Goal: Task Accomplishment & Management: Use online tool/utility

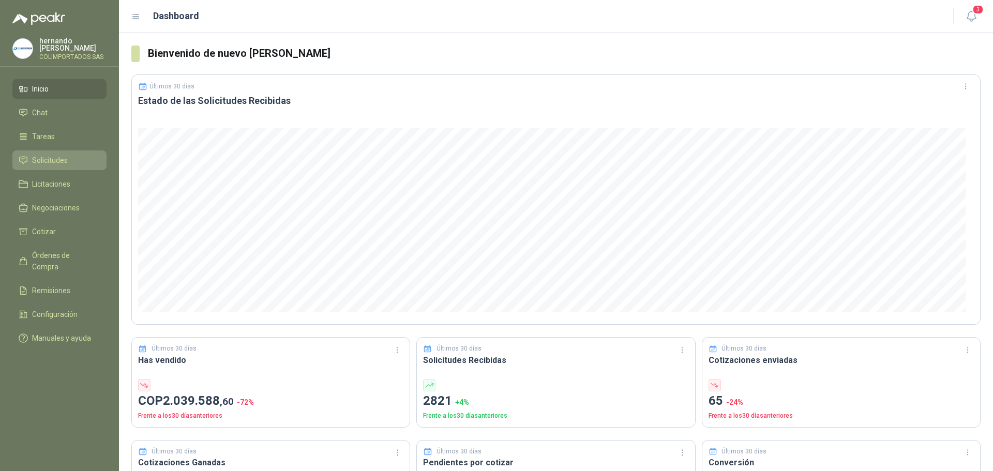
click at [77, 161] on li "Solicitudes" at bounding box center [60, 160] width 82 height 11
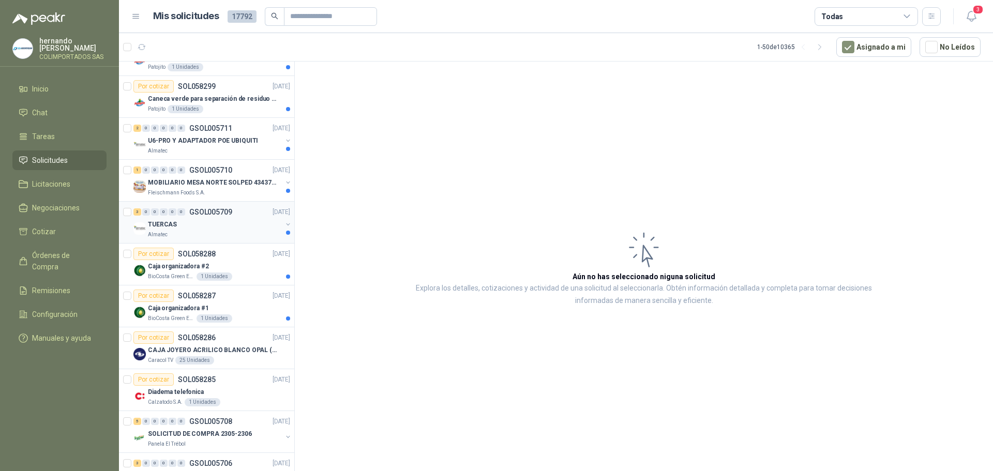
scroll to position [362, 0]
click at [244, 310] on div "Caja organizadora #1" at bounding box center [219, 309] width 142 height 12
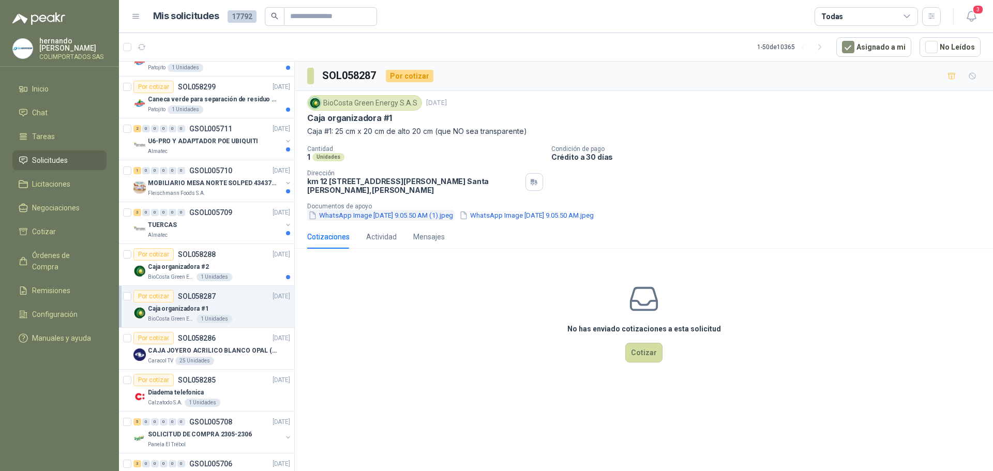
click at [374, 215] on button "WhatsApp Image 2025-10-01 at 9.05.50 AM (1).jpeg" at bounding box center [380, 215] width 147 height 11
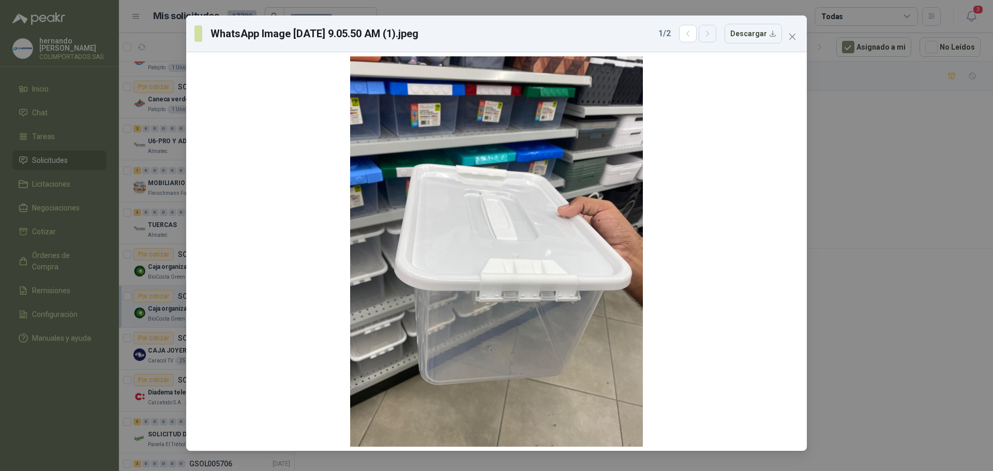
click at [711, 35] on icon "button" at bounding box center [708, 33] width 9 height 9
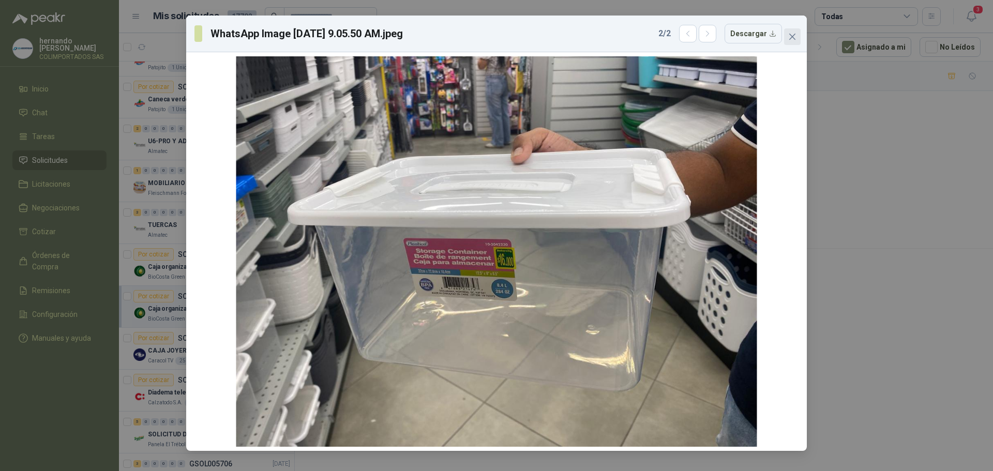
click at [793, 37] on icon "close" at bounding box center [792, 37] width 6 height 6
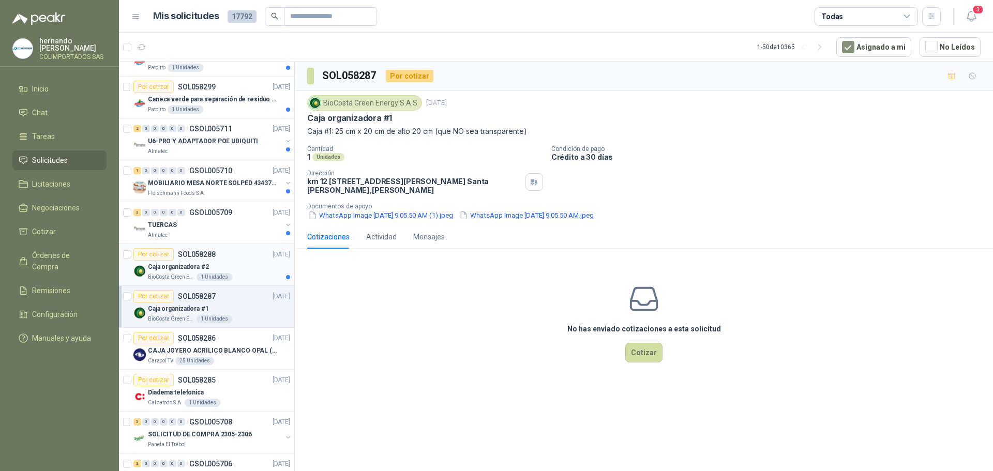
click at [239, 269] on div "Caja organizadora #2" at bounding box center [219, 267] width 142 height 12
click at [369, 215] on button "WhatsApp Image 2025-10-01 at 9.05.50 AM (1).jpeg" at bounding box center [380, 215] width 147 height 11
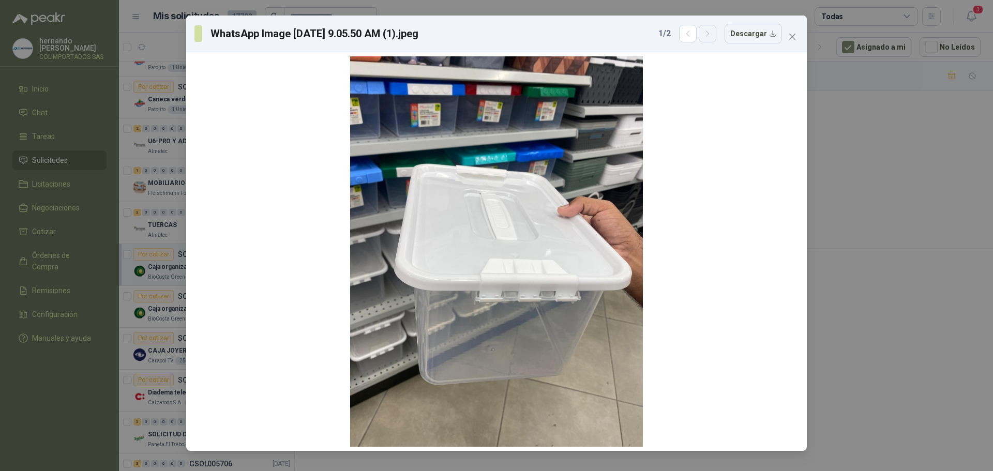
click at [712, 34] on icon "button" at bounding box center [708, 33] width 9 height 9
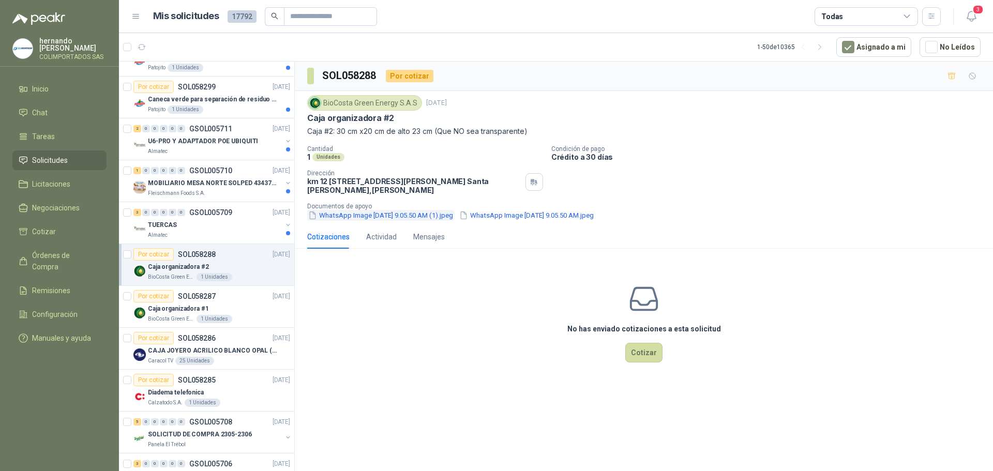
click at [379, 217] on button "WhatsApp Image 2025-10-01 at 9.05.50 AM (1).jpeg" at bounding box center [380, 215] width 147 height 11
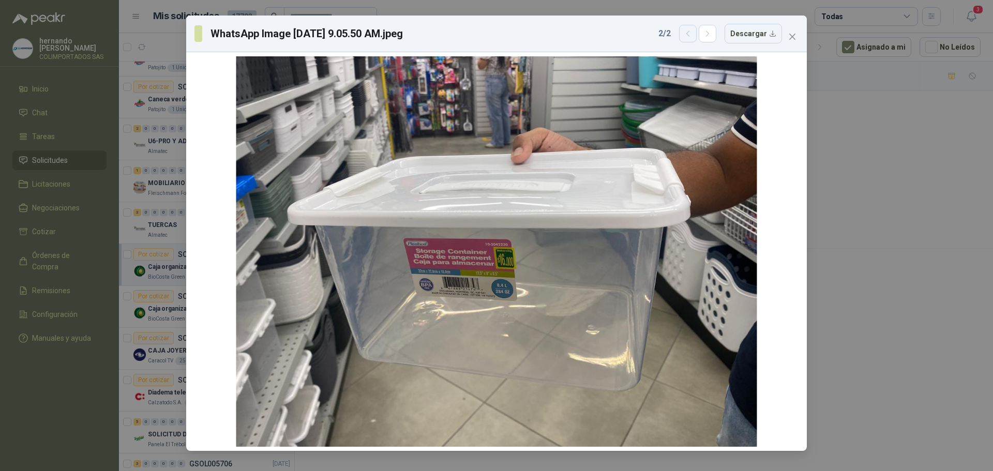
click at [689, 31] on icon "button" at bounding box center [688, 33] width 9 height 9
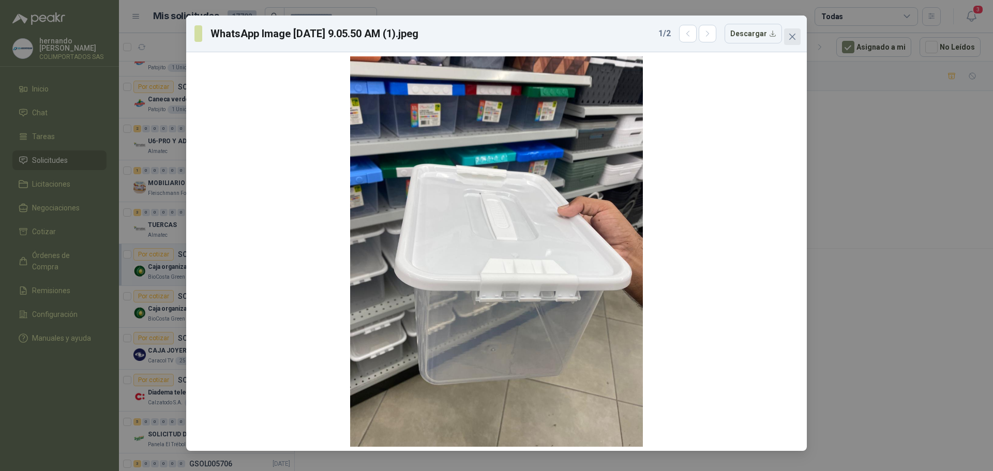
click at [795, 36] on icon "close" at bounding box center [792, 37] width 8 height 8
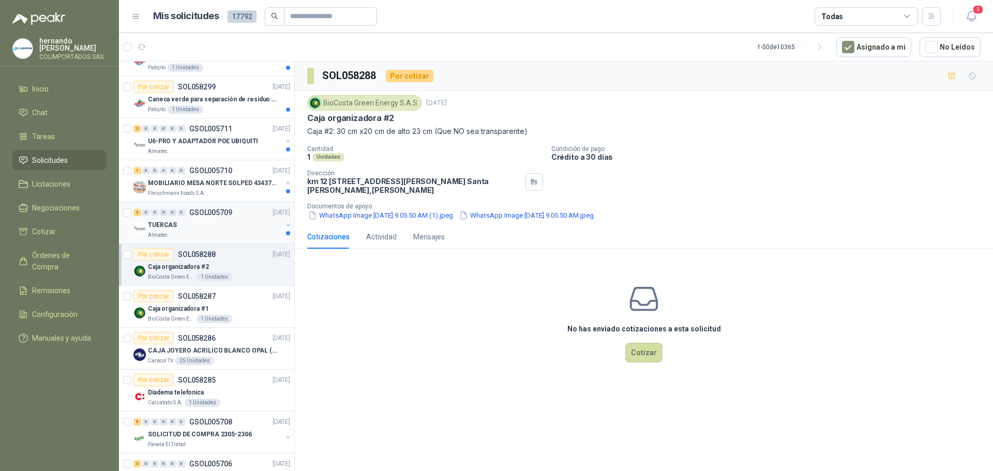
click at [225, 227] on div "TUERCAS" at bounding box center [215, 225] width 134 height 12
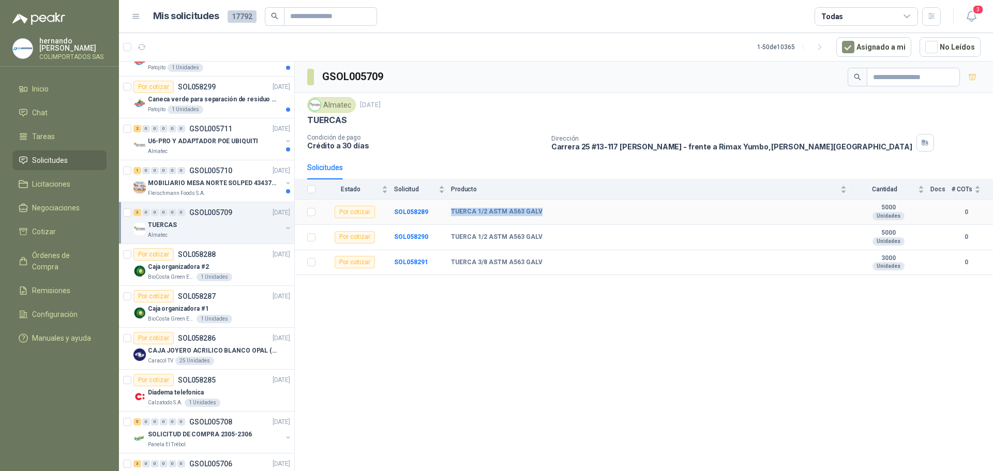
drag, startPoint x: 537, startPoint y: 210, endPoint x: 452, endPoint y: 203, distance: 85.6
click at [452, 203] on td "TUERCA 1/2 ASTM A563 GALV" at bounding box center [652, 212] width 402 height 25
copy b "TUERCA 1/2 ASTM A563 GALV"
click at [227, 190] on div "Fleischmann Foods S.A." at bounding box center [215, 193] width 134 height 8
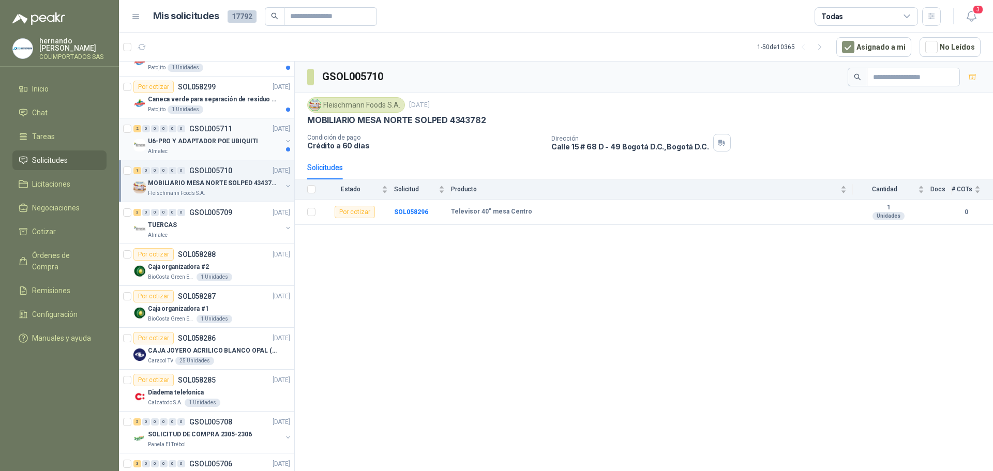
click at [203, 149] on div "Almatec" at bounding box center [215, 151] width 134 height 8
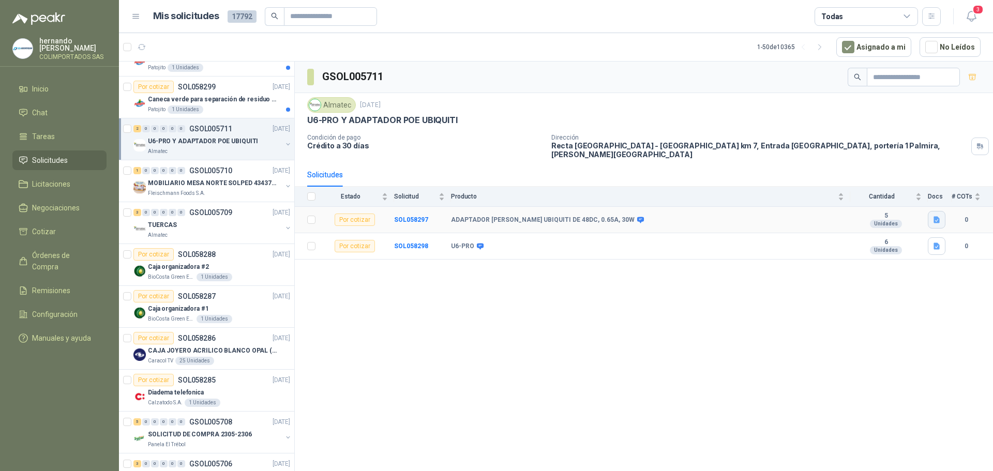
click at [937, 217] on icon "button" at bounding box center [937, 220] width 6 height 7
click at [765, 187] on button "Imagen de WhatsApp 2025-10-01 a las 10.29.30_fa062082 - copia.jpg" at bounding box center [838, 190] width 201 height 11
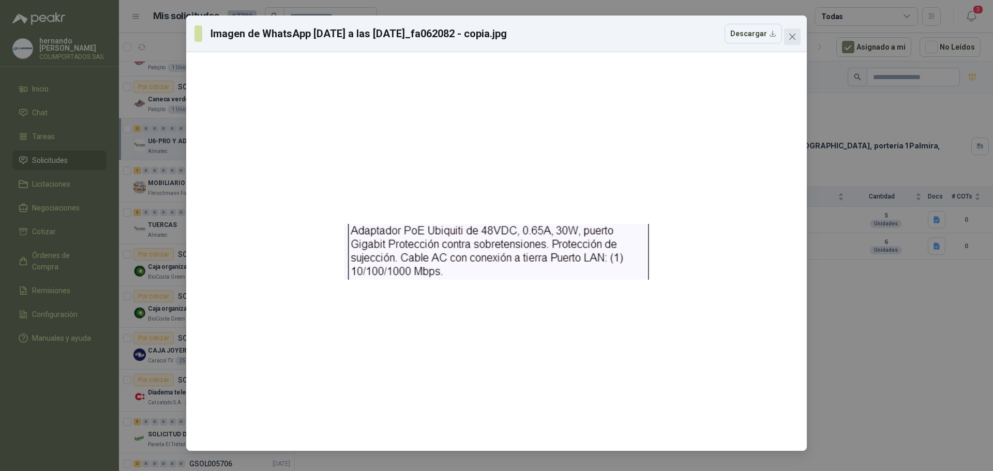
click at [795, 37] on icon "close" at bounding box center [792, 37] width 8 height 8
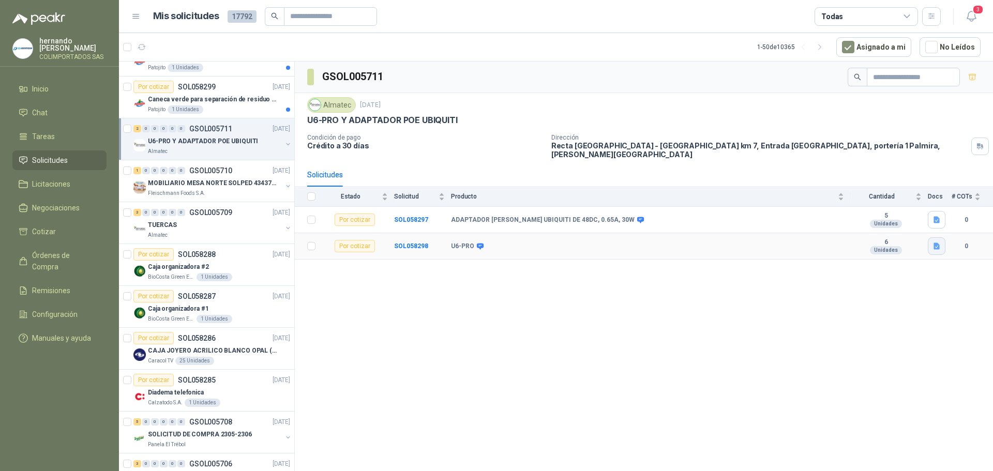
click at [939, 243] on icon "button" at bounding box center [937, 246] width 6 height 7
click at [827, 217] on button "Imagen de WhatsApp 2025-10-01 a las 10.29.30_fa062082.jpg" at bounding box center [849, 216] width 179 height 11
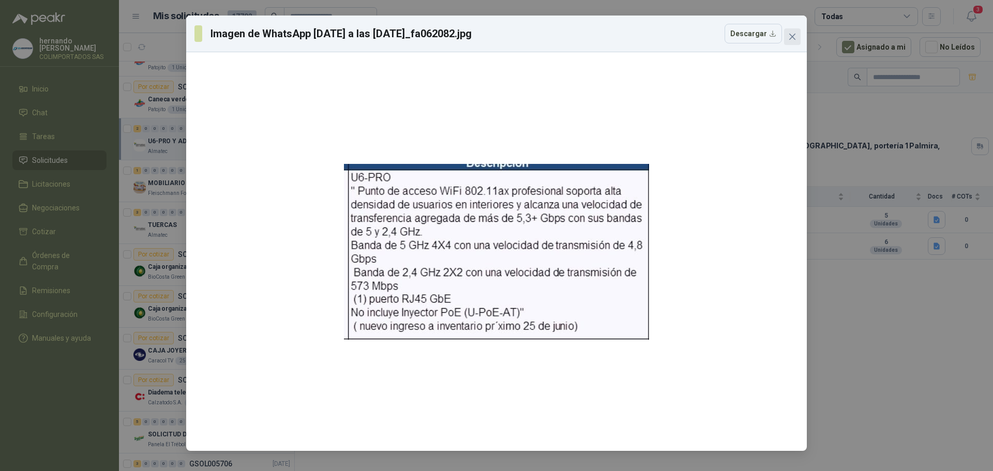
click at [790, 35] on icon "close" at bounding box center [792, 37] width 6 height 6
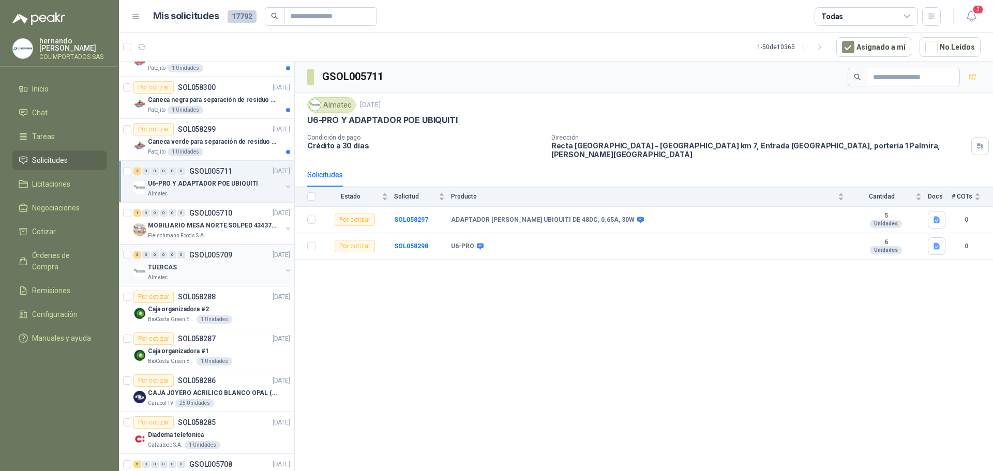
scroll to position [259, 0]
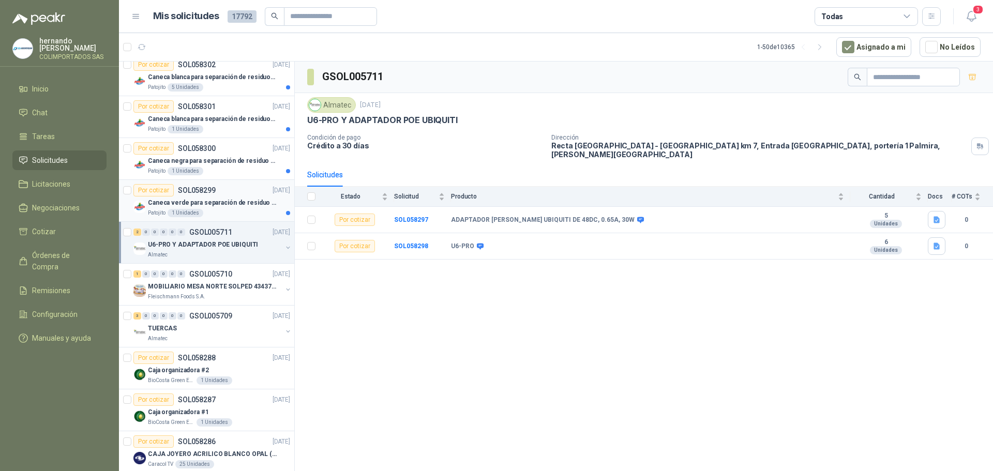
click at [236, 211] on div "Patojito 1 Unidades" at bounding box center [219, 213] width 142 height 8
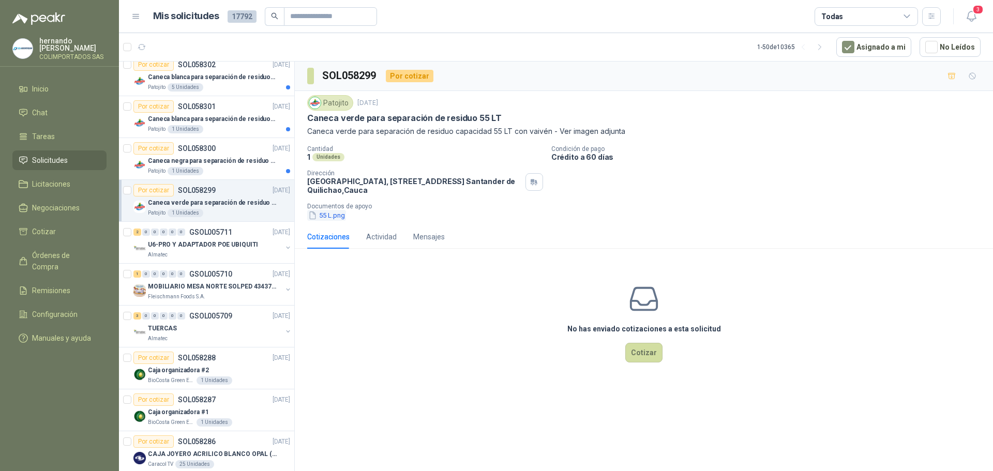
click at [333, 216] on button "55 L.png" at bounding box center [326, 215] width 39 height 11
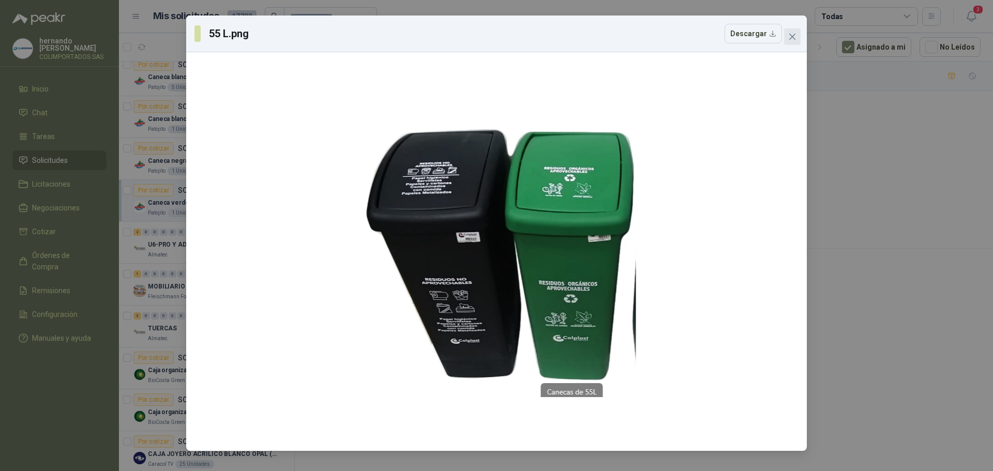
click at [791, 37] on icon "close" at bounding box center [792, 37] width 8 height 8
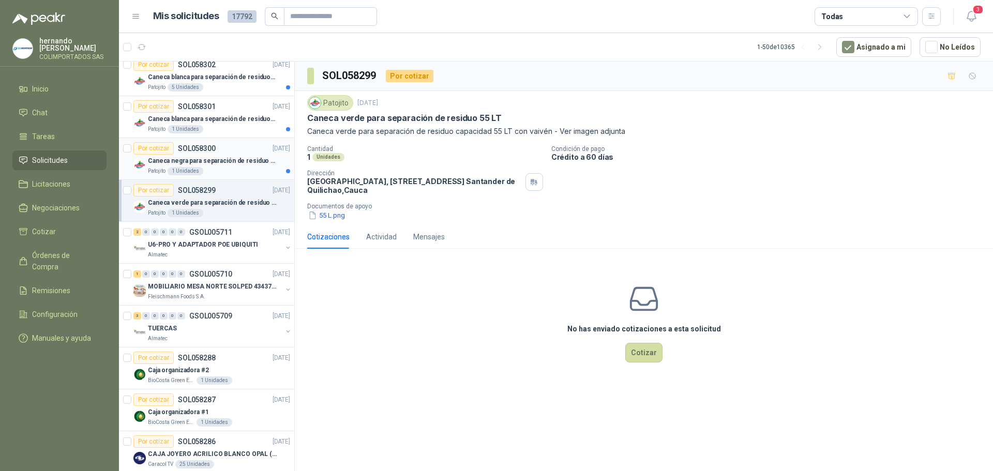
click at [238, 168] on div "Patojito 1 Unidades" at bounding box center [219, 171] width 142 height 8
click at [339, 216] on button "55 L.png" at bounding box center [326, 215] width 39 height 11
click at [228, 129] on div "Patojito 1 Unidades" at bounding box center [219, 129] width 142 height 8
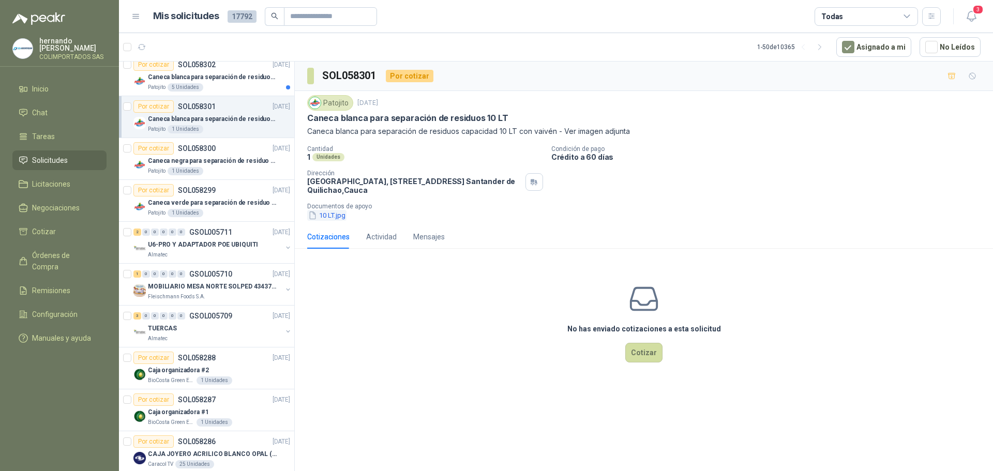
click at [333, 215] on button "10 LT.jpg" at bounding box center [326, 215] width 39 height 11
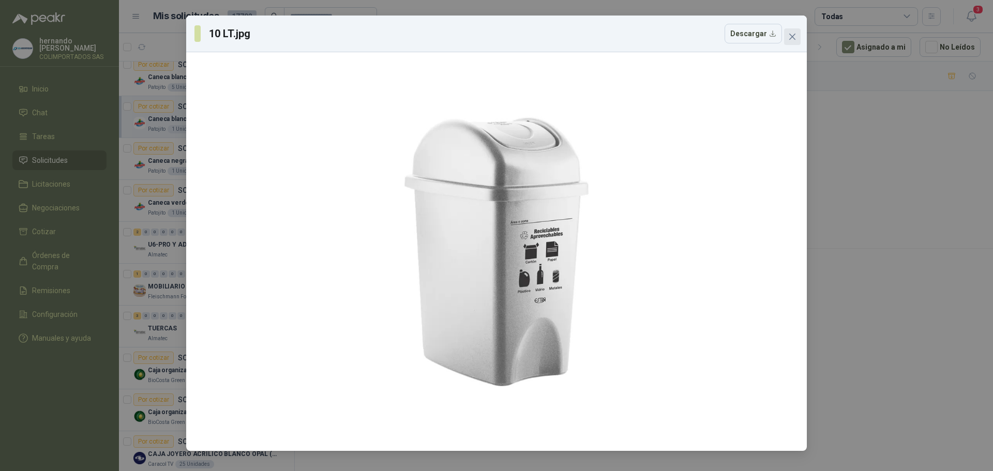
click at [793, 36] on icon "close" at bounding box center [792, 37] width 6 height 6
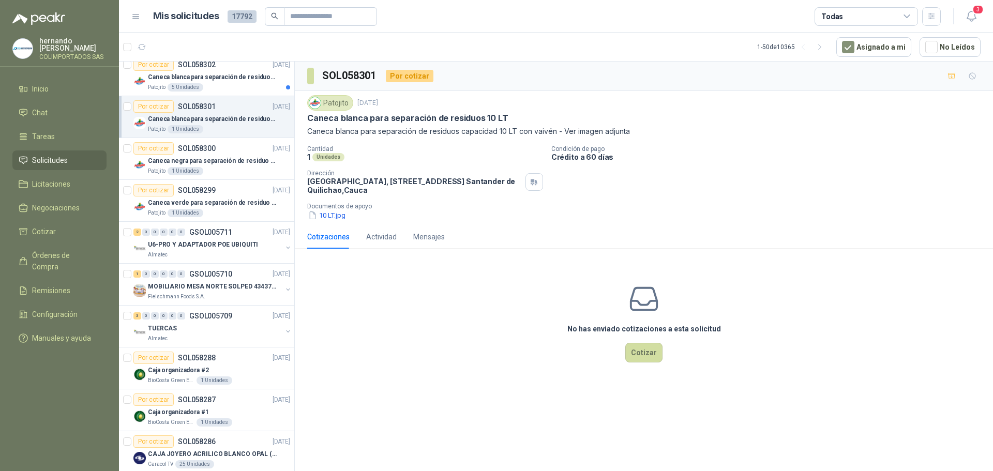
click at [231, 125] on div "Patojito 1 Unidades" at bounding box center [219, 129] width 142 height 8
click at [231, 86] on div "Patojito 5 Unidades" at bounding box center [219, 87] width 142 height 8
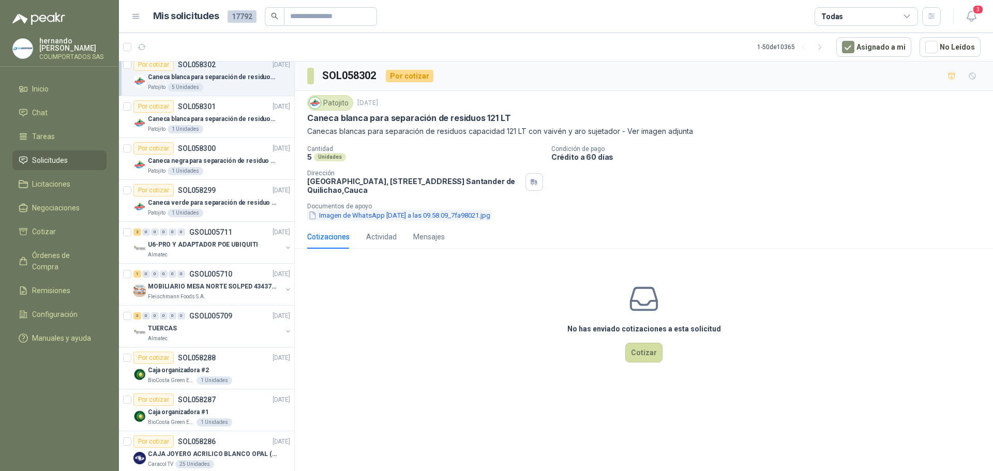
click at [366, 214] on button "Imagen de WhatsApp 2025-10-01 a las 09.58.09_7fa98021.jpg" at bounding box center [399, 215] width 184 height 11
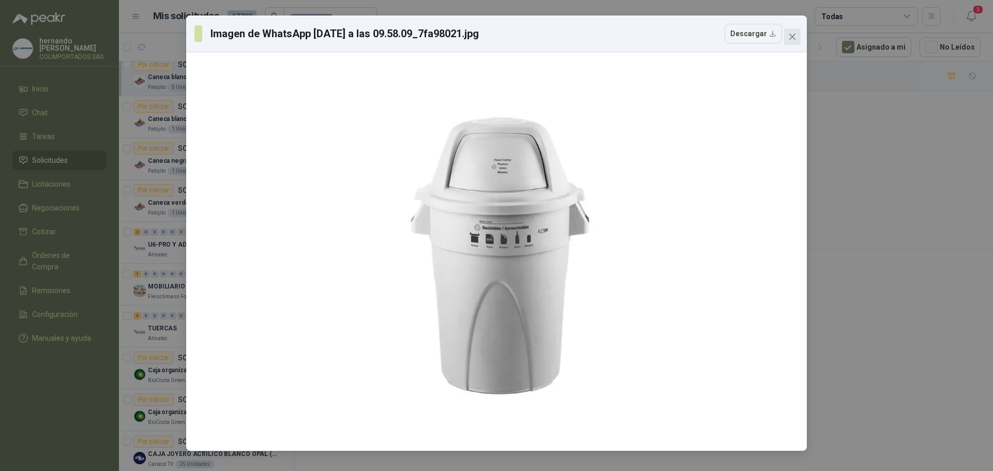
click at [794, 37] on icon "close" at bounding box center [792, 37] width 6 height 6
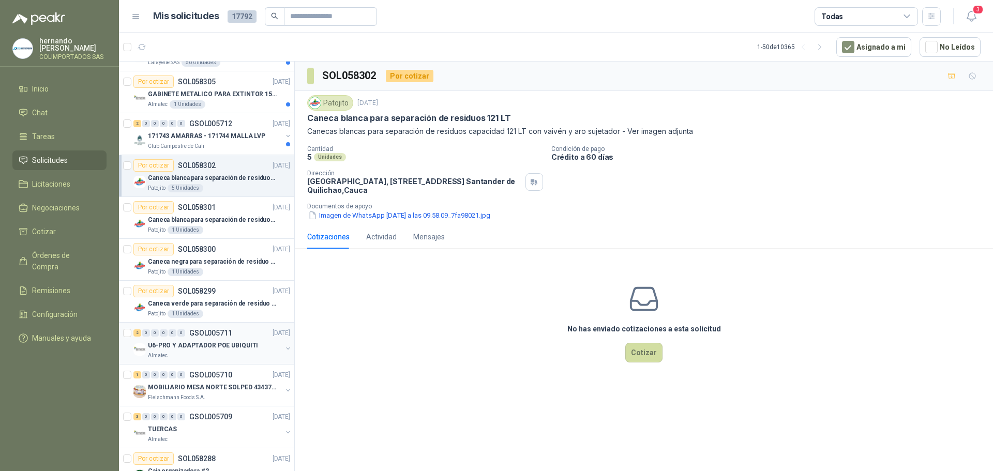
scroll to position [103, 0]
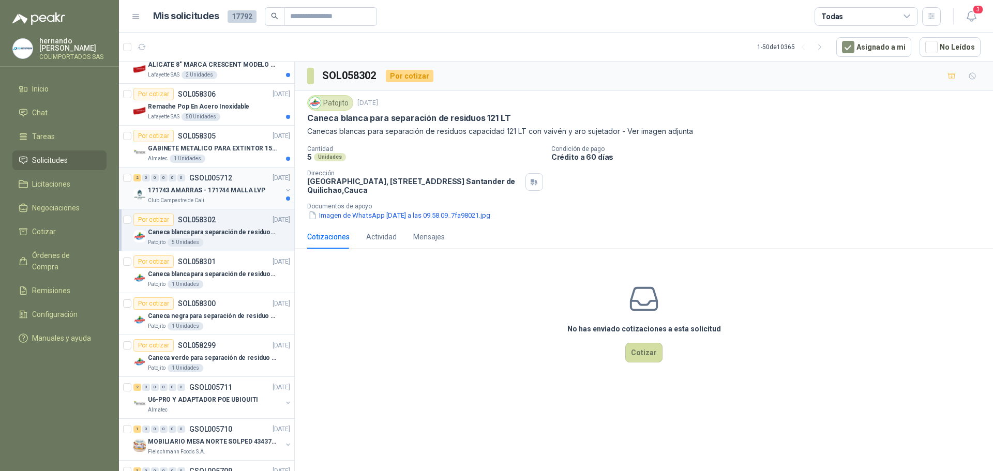
click at [245, 196] on div "171743 AMARRAS - 171744 MALLA LVP" at bounding box center [215, 190] width 134 height 12
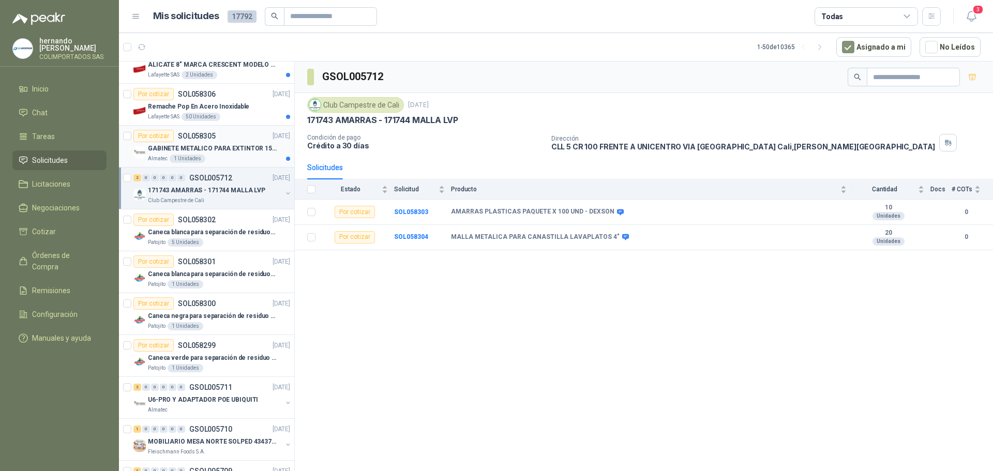
click at [226, 157] on div "Almatec 1 Unidades" at bounding box center [219, 159] width 142 height 8
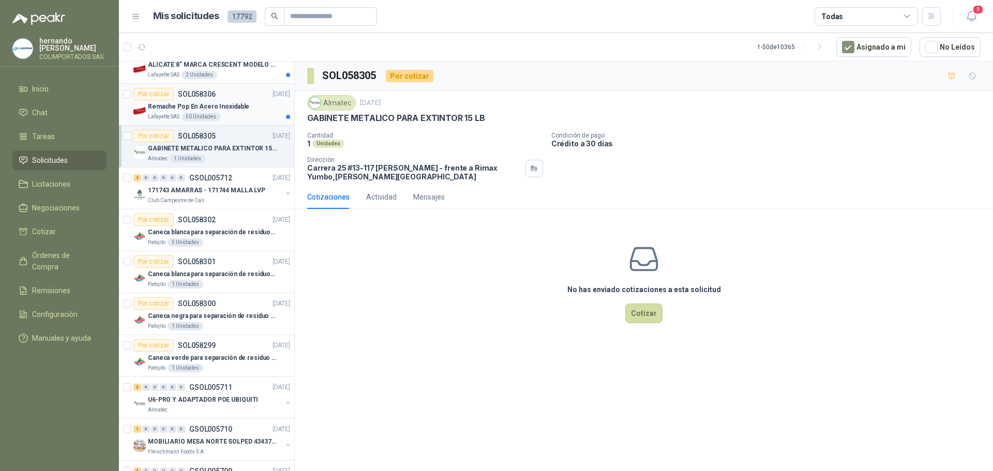
click at [253, 116] on div "Lafayette SAS 50 Unidades" at bounding box center [219, 117] width 142 height 8
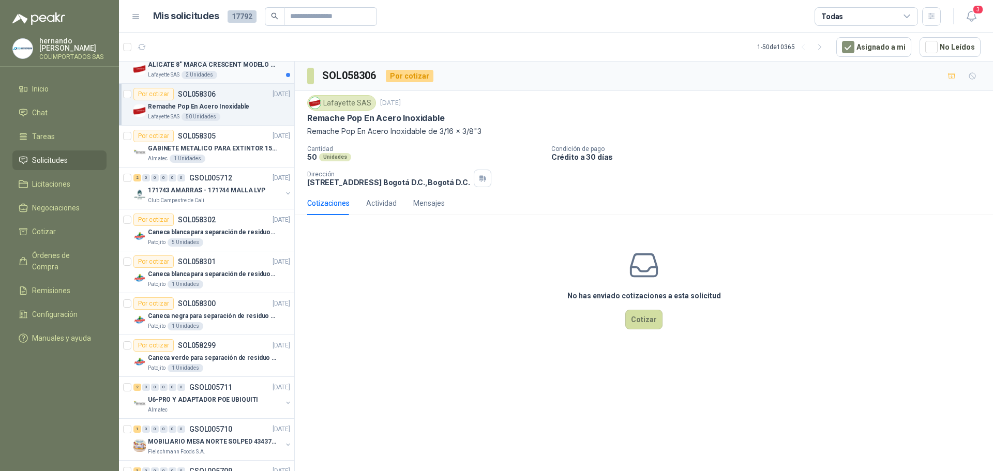
click at [243, 73] on div "Lafayette SAS 2 Unidades" at bounding box center [219, 75] width 142 height 8
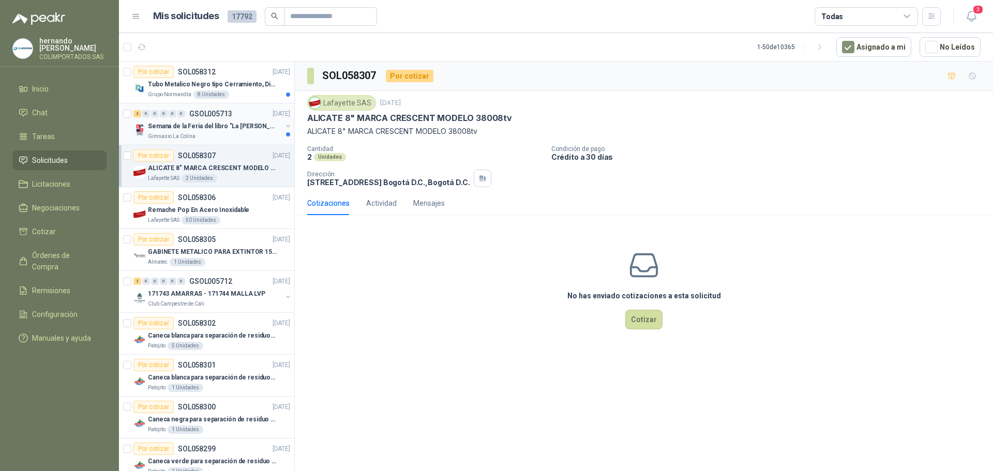
click at [248, 138] on div "Gimnasio La Colina" at bounding box center [215, 136] width 134 height 8
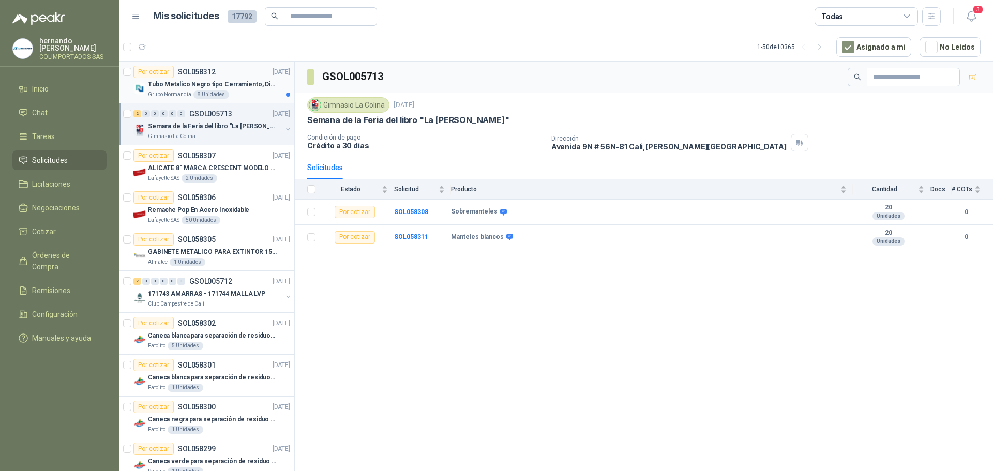
click at [240, 96] on div "Grupo Normandía 8 Unidades" at bounding box center [219, 95] width 142 height 8
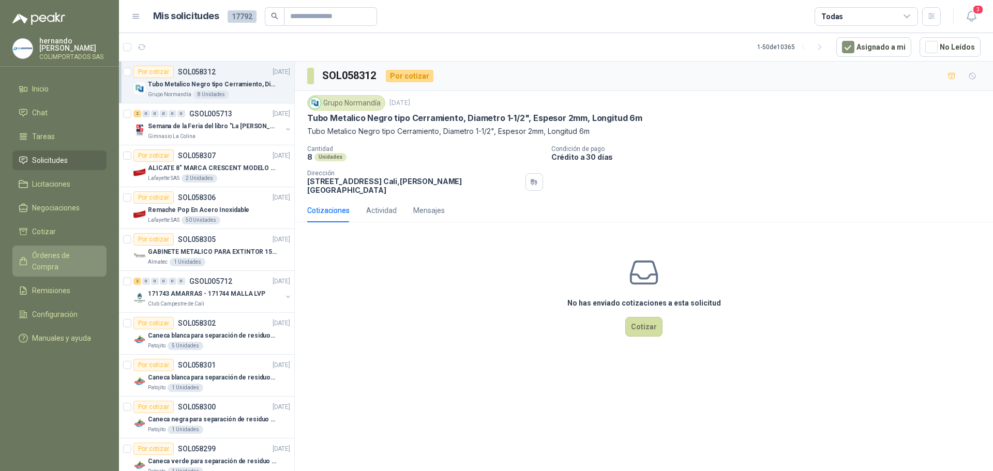
click at [69, 253] on span "Órdenes de Compra" at bounding box center [64, 261] width 65 height 23
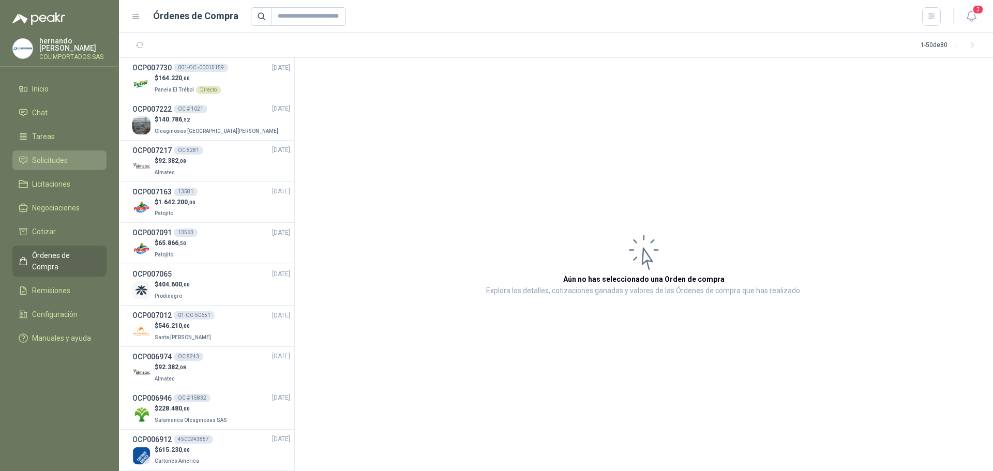
click at [75, 160] on li "Solicitudes" at bounding box center [60, 160] width 82 height 11
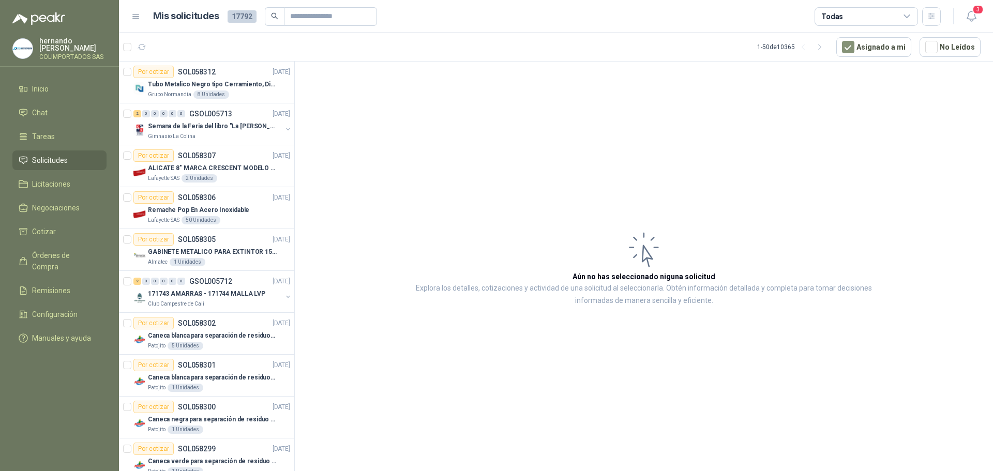
click at [908, 14] on icon at bounding box center [907, 16] width 9 height 9
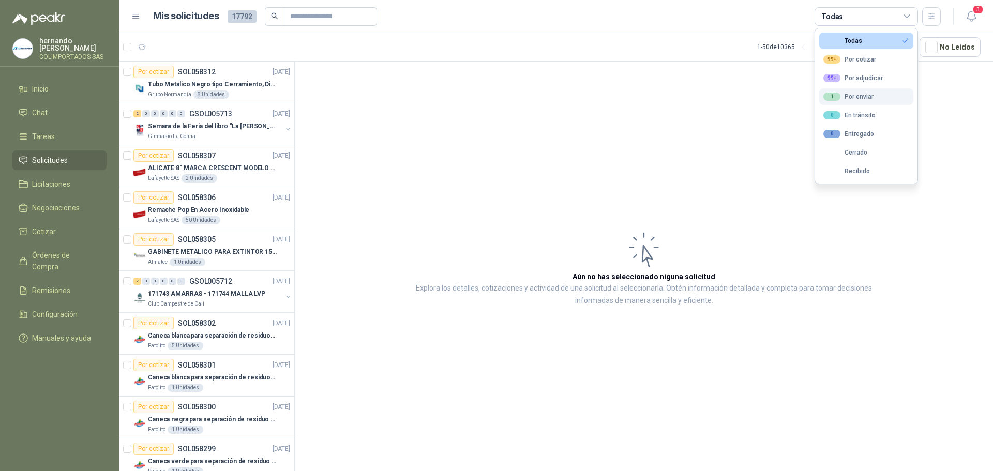
click at [875, 95] on button "1 Por enviar" at bounding box center [866, 96] width 94 height 17
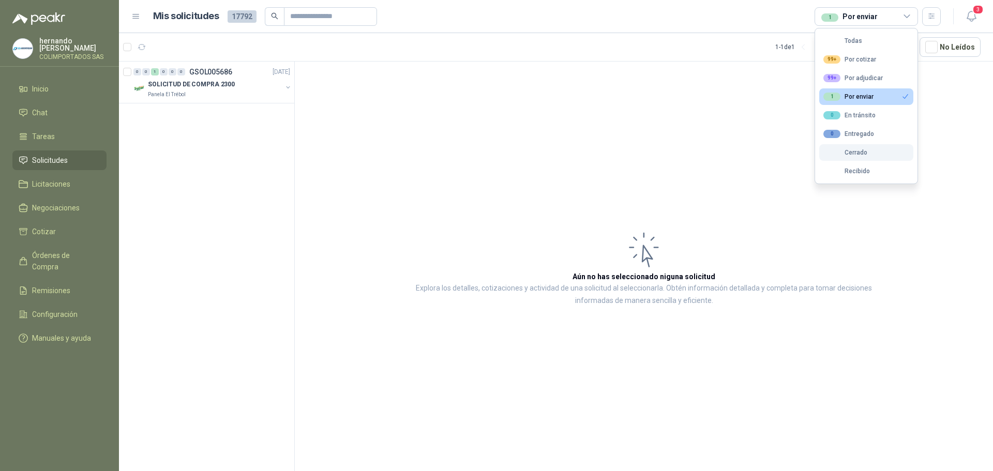
click at [890, 149] on button "Cerrado" at bounding box center [866, 152] width 94 height 17
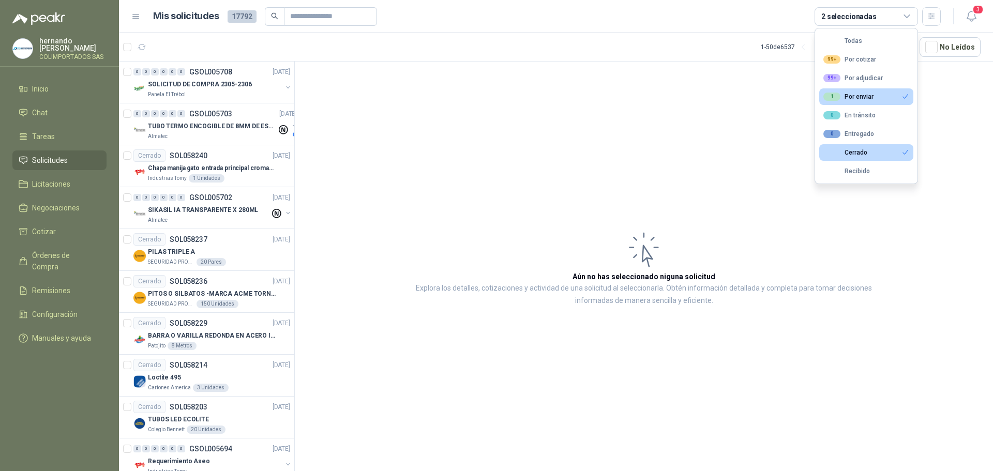
click at [885, 94] on button "1 Por enviar" at bounding box center [866, 96] width 94 height 17
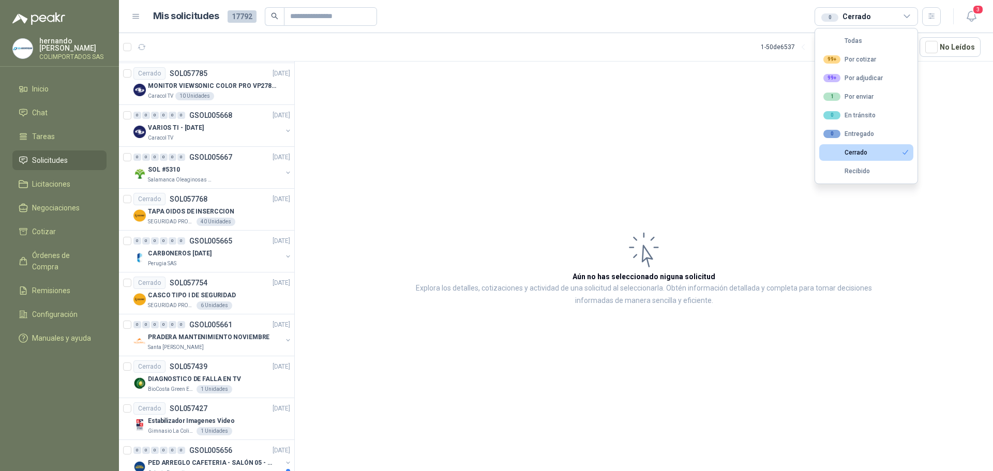
scroll to position [1705, 0]
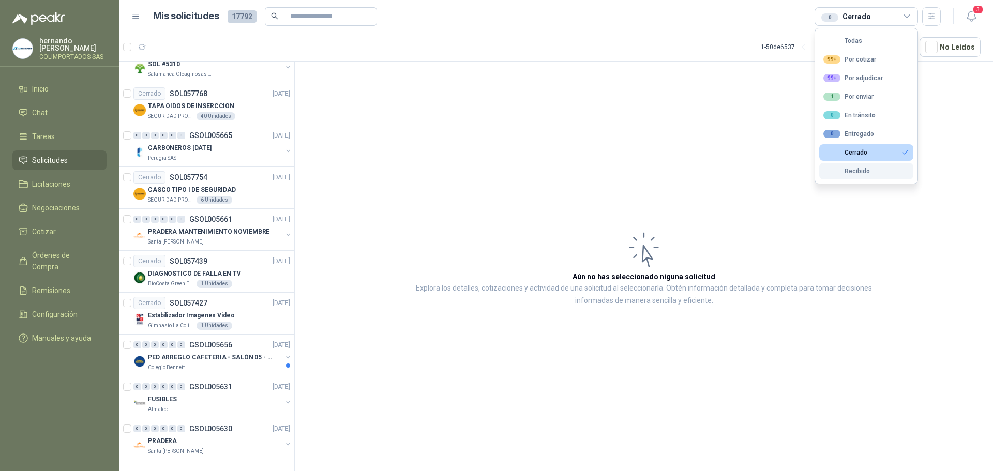
click at [866, 168] on div "Recibido" at bounding box center [847, 171] width 47 height 7
click at [892, 155] on button "Cerrado" at bounding box center [866, 152] width 94 height 17
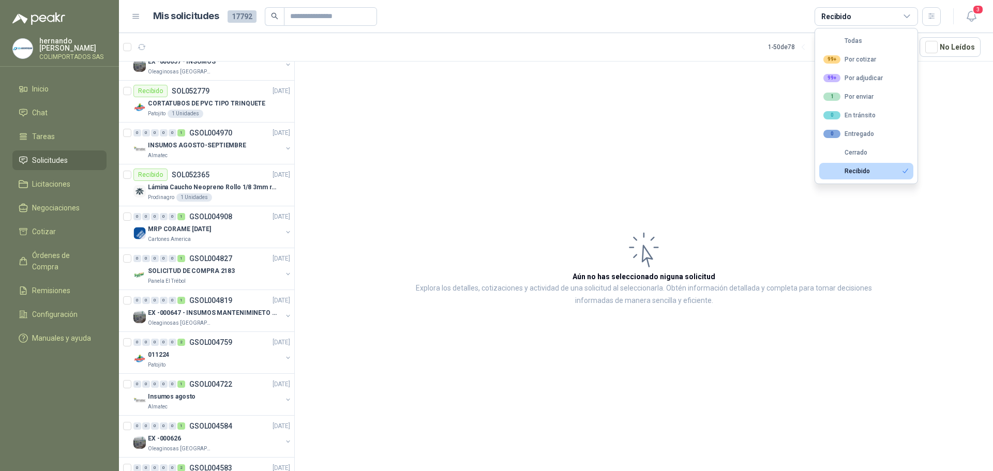
scroll to position [0, 0]
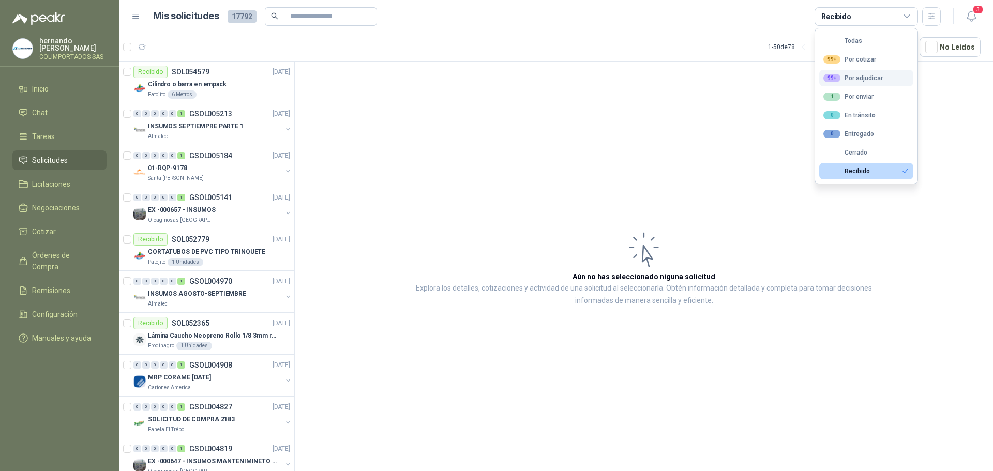
click at [871, 78] on div "99+ Por adjudicar" at bounding box center [853, 78] width 59 height 8
click at [895, 172] on button "Recibido" at bounding box center [866, 171] width 94 height 17
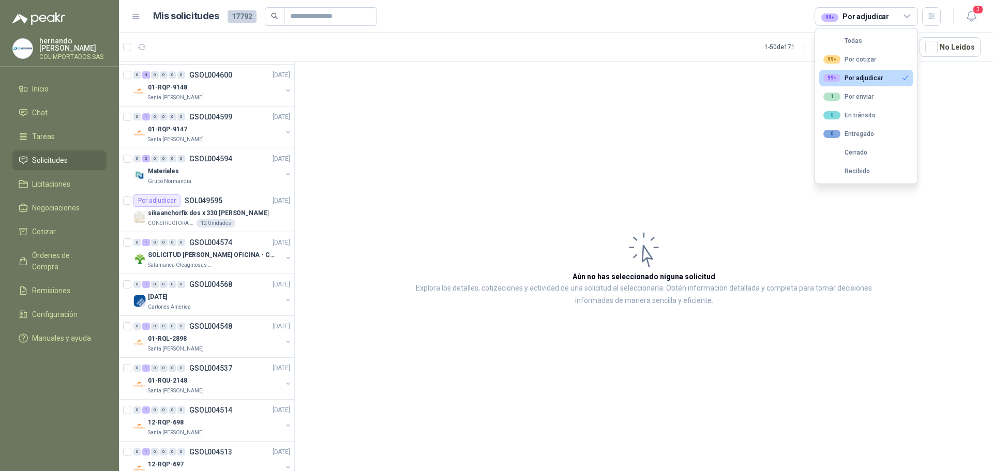
scroll to position [1552, 0]
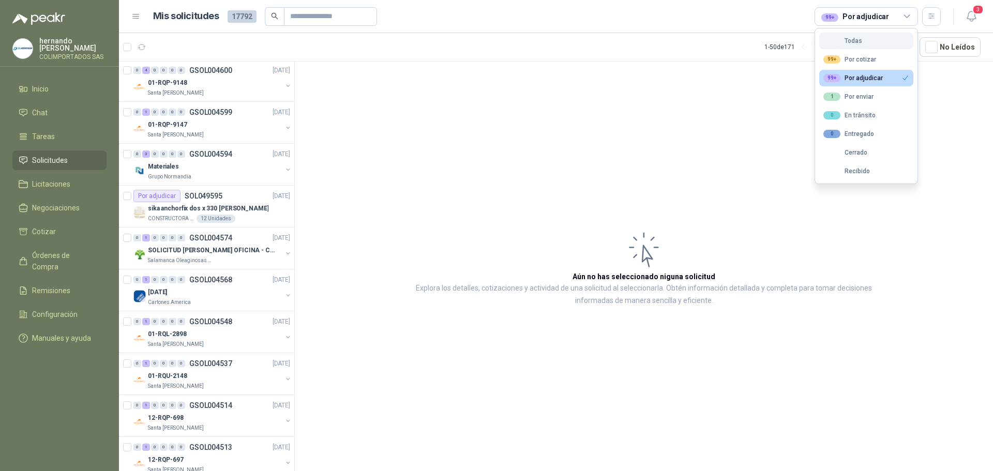
click at [879, 41] on button "Todas" at bounding box center [866, 41] width 94 height 17
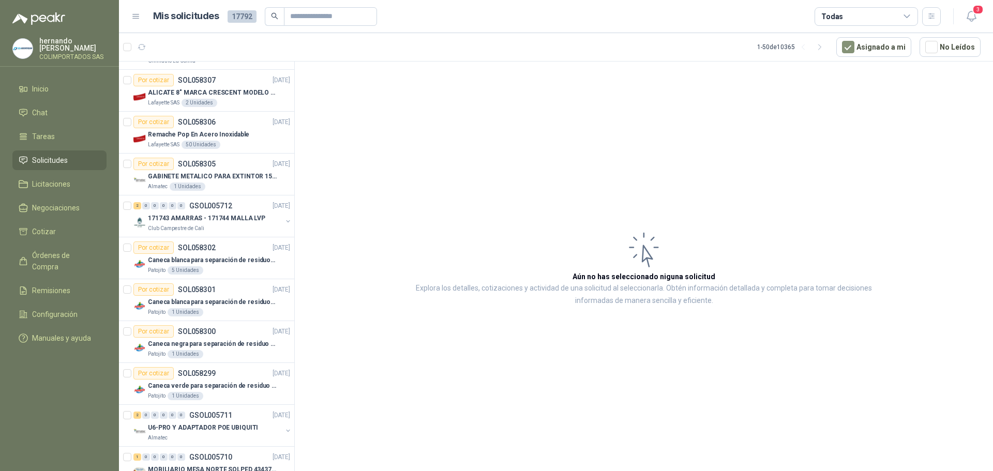
scroll to position [0, 0]
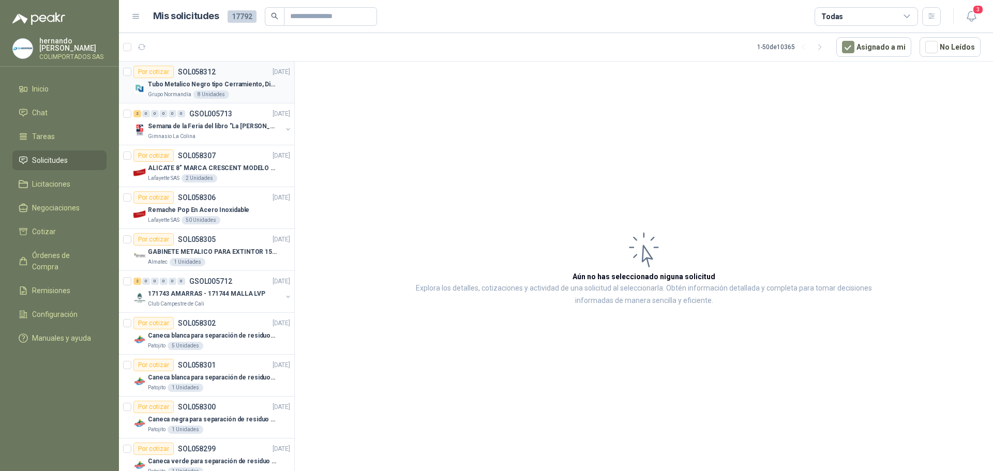
click at [245, 92] on div "Grupo Normandía 8 Unidades" at bounding box center [219, 95] width 142 height 8
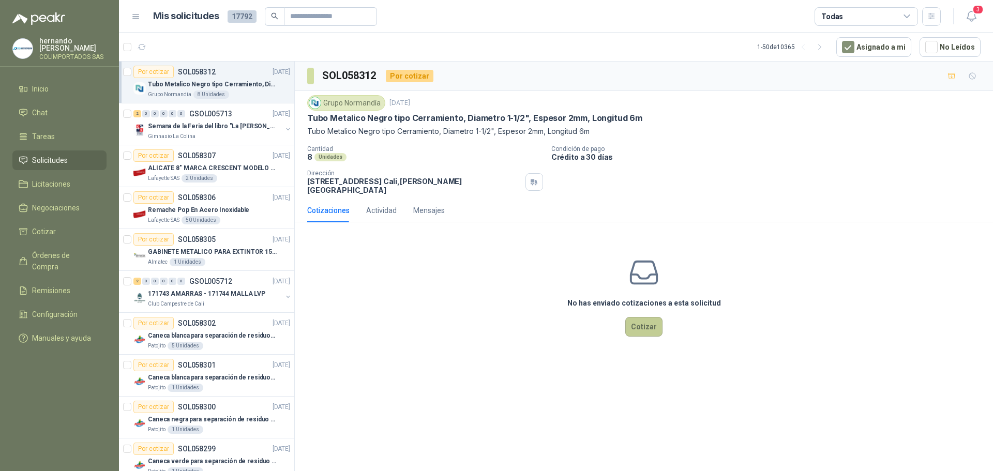
click at [648, 322] on button "Cotizar" at bounding box center [643, 327] width 37 height 20
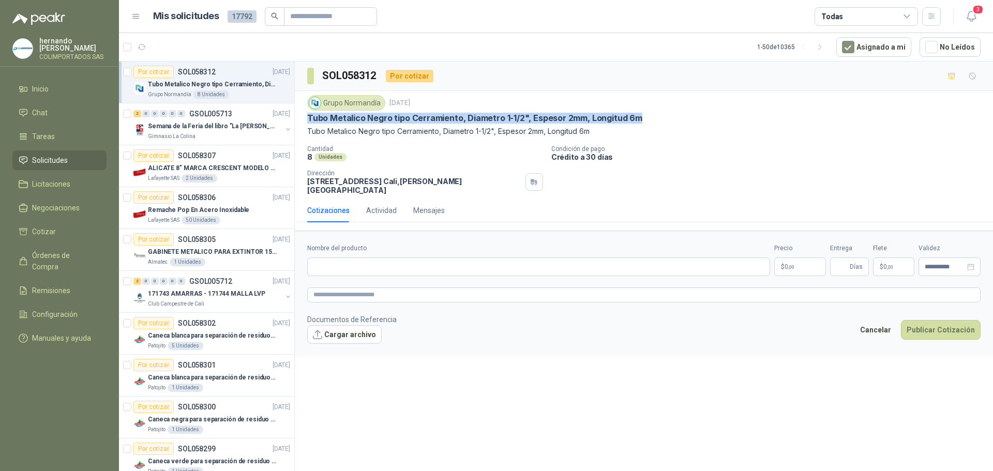
drag, startPoint x: 308, startPoint y: 117, endPoint x: 637, endPoint y: 118, distance: 329.5
click at [637, 118] on div "Tubo Metalico Negro tipo Cerramiento, Diametro 1-1/2", Espesor 2mm, Longitud 6m" at bounding box center [644, 118] width 674 height 11
copy p "Tubo Metalico Negro tipo Cerramiento, Diametro 1-1/2", Espesor 2mm, Longitud 6m"
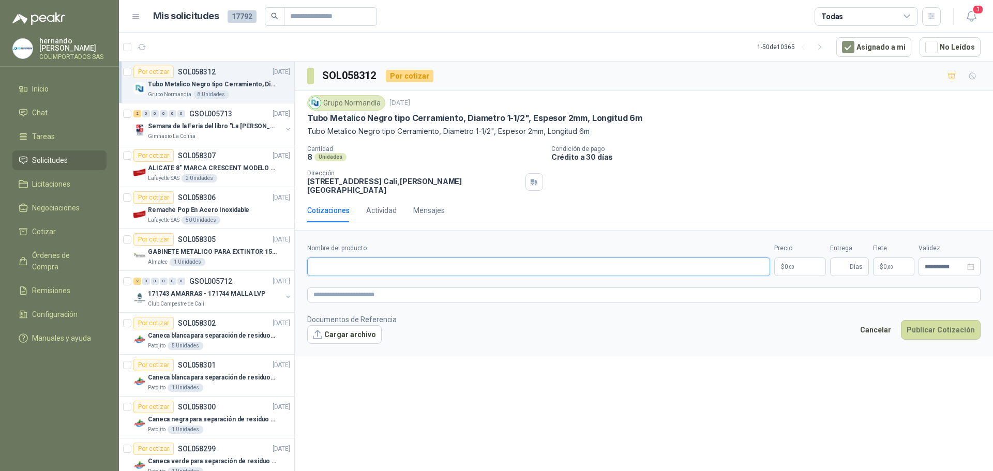
click at [414, 260] on input "Nombre del producto" at bounding box center [538, 267] width 463 height 19
paste input "**********"
type input "**********"
click at [419, 288] on textarea at bounding box center [644, 295] width 674 height 15
paste textarea "**********"
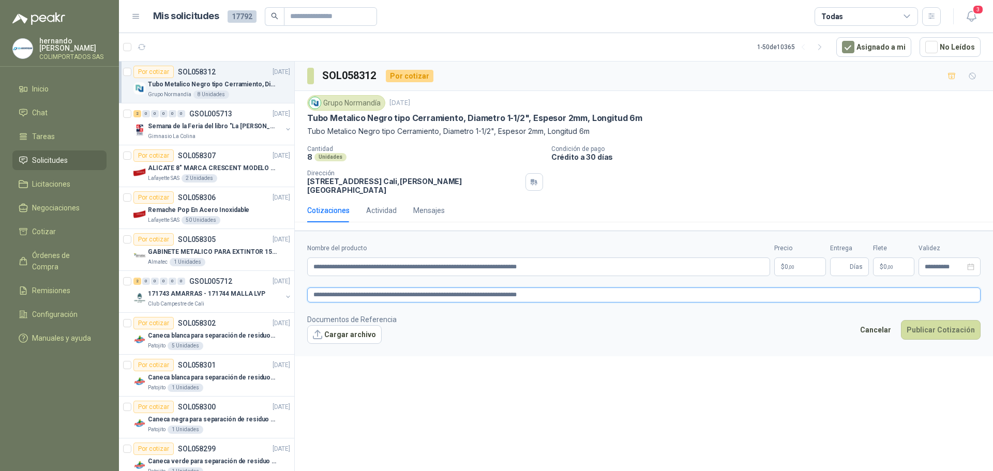
type textarea "**********"
click at [789, 258] on body "hernando agudelo villegas COLIMPORTADOS SAS Inicio Chat Tareas Solicitudes Lici…" at bounding box center [496, 235] width 993 height 471
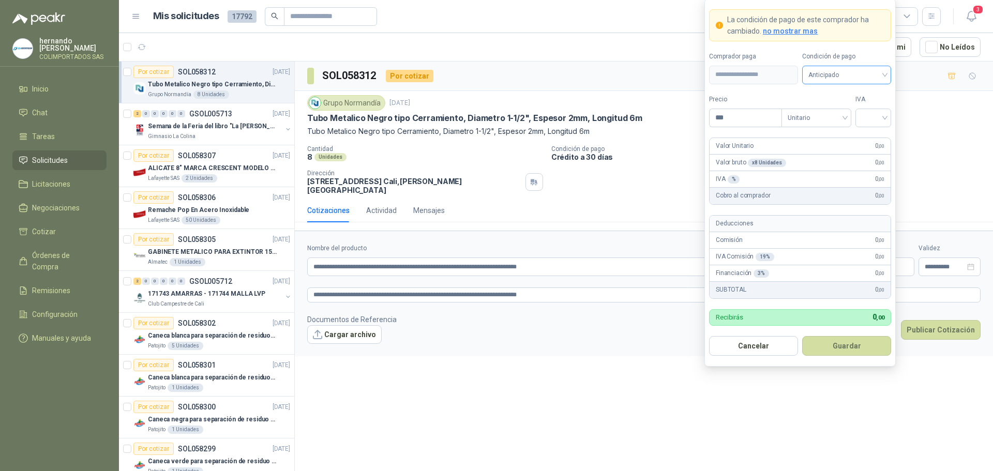
click at [885, 73] on div "Anticipado" at bounding box center [846, 75] width 89 height 19
click at [853, 110] on div "Crédito a 30 días" at bounding box center [847, 112] width 72 height 11
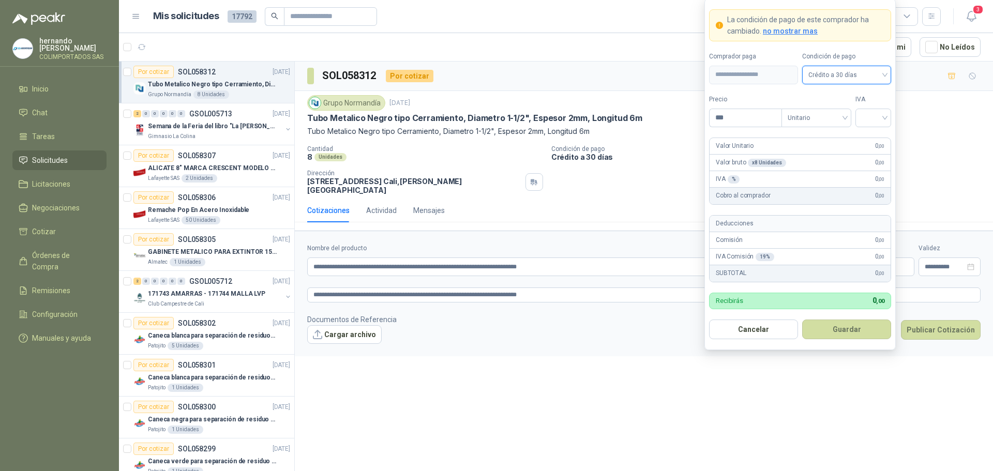
click at [787, 29] on span "no mostrar mas" at bounding box center [790, 31] width 55 height 8
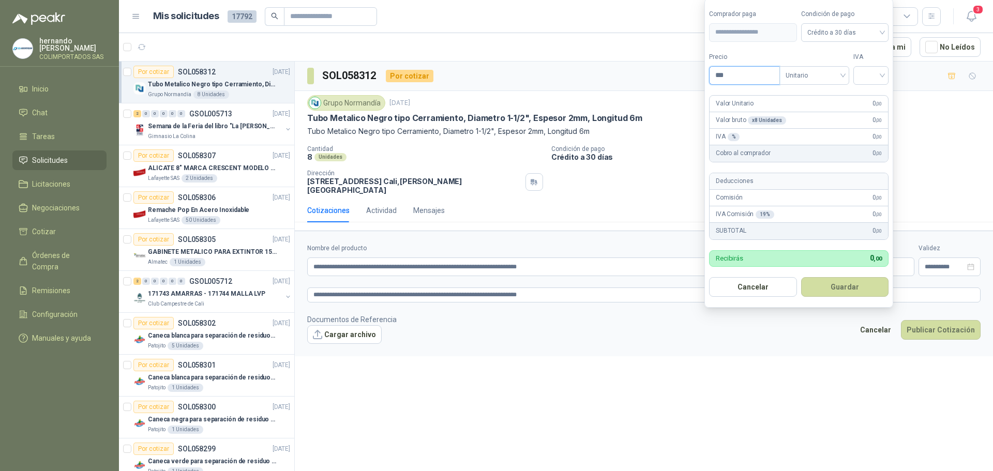
click at [747, 76] on input "***" at bounding box center [745, 76] width 70 height 18
type input "********"
click at [883, 74] on input "search" at bounding box center [871, 75] width 23 height 16
click at [877, 96] on div "19%" at bounding box center [873, 96] width 19 height 11
click at [844, 288] on button "Guardar" at bounding box center [846, 287] width 89 height 20
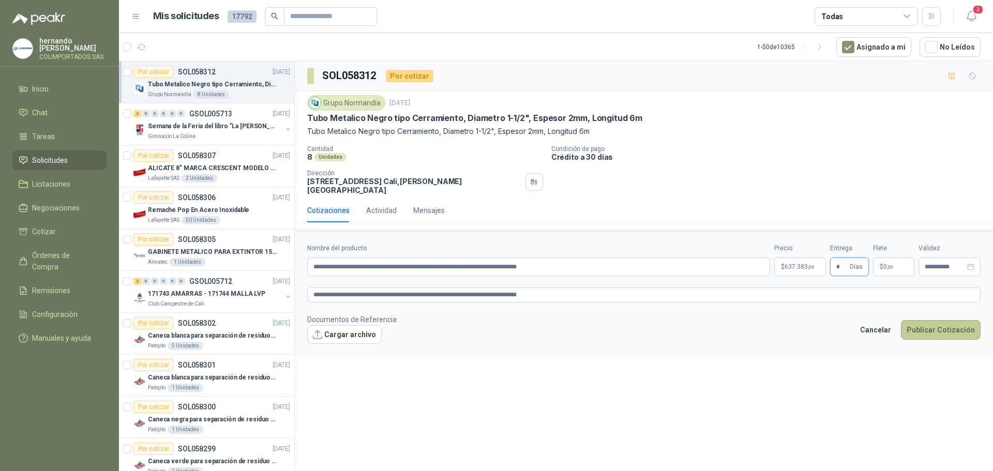
type input "*"
click at [939, 321] on button "Publicar Cotización" at bounding box center [941, 330] width 80 height 20
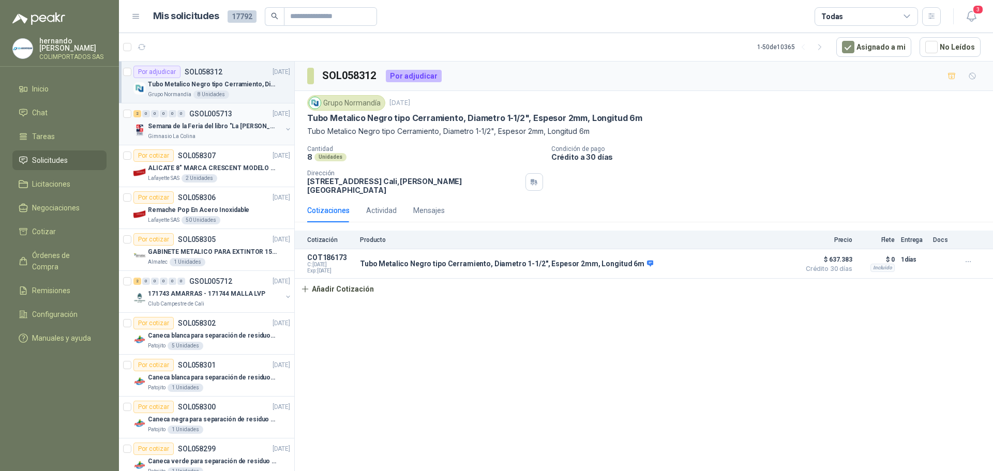
click at [235, 135] on div "Gimnasio La Colina" at bounding box center [215, 136] width 134 height 8
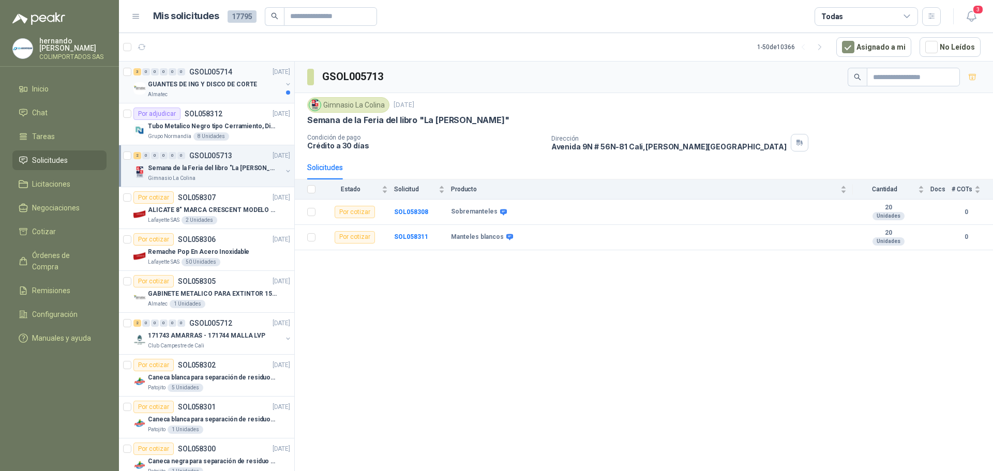
click at [222, 94] on div "Almatec" at bounding box center [215, 95] width 134 height 8
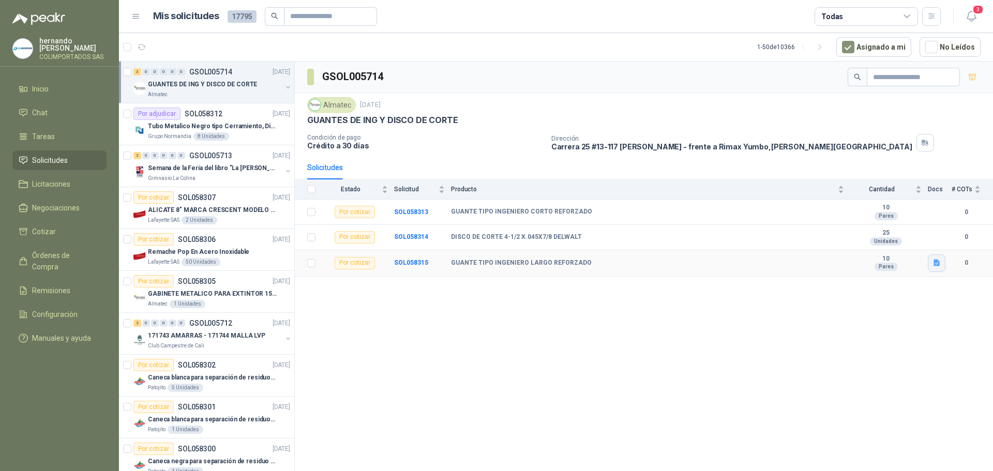
click at [936, 260] on icon "button" at bounding box center [937, 263] width 6 height 7
click at [812, 236] on button "WhatsApp Image [DATE] 11.07.03 AM.jpeg" at bounding box center [869, 240] width 140 height 11
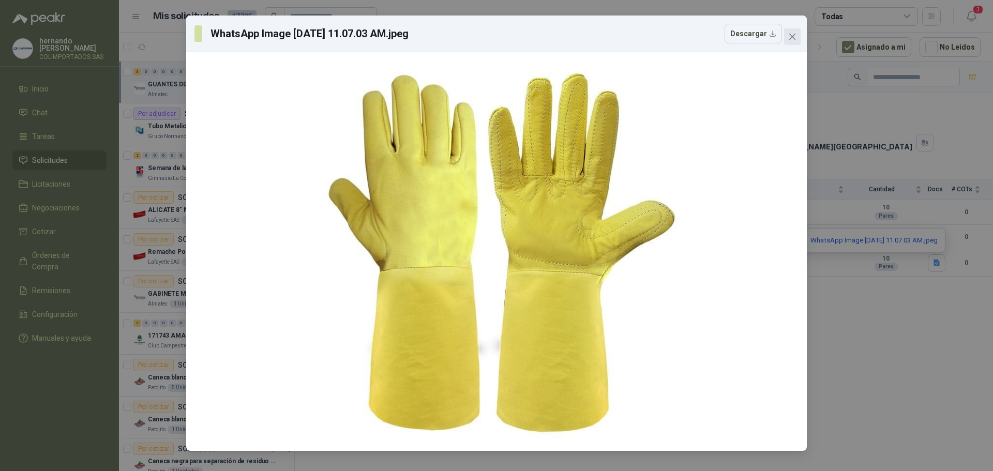
click at [790, 36] on icon "close" at bounding box center [792, 37] width 8 height 8
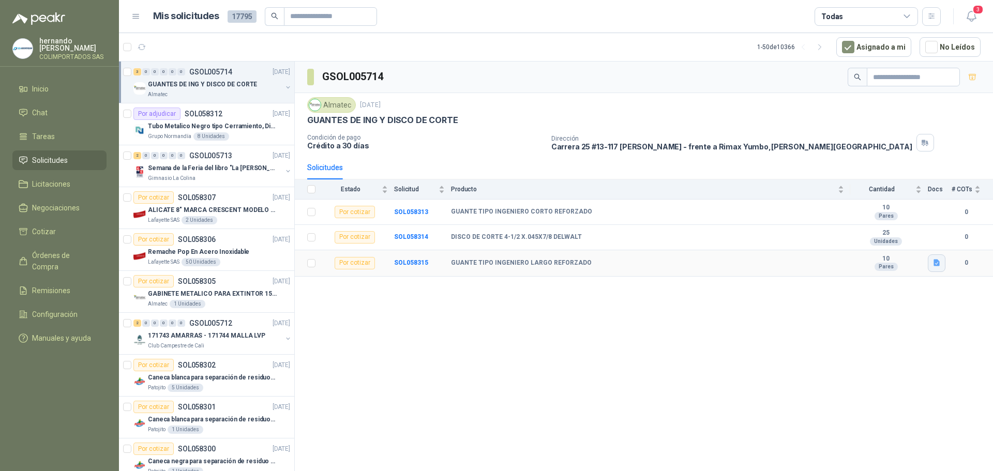
click at [938, 261] on icon "button" at bounding box center [937, 263] width 6 height 7
click at [851, 237] on button "WhatsApp Image [DATE] 11.07.03 AM.jpeg" at bounding box center [869, 240] width 140 height 11
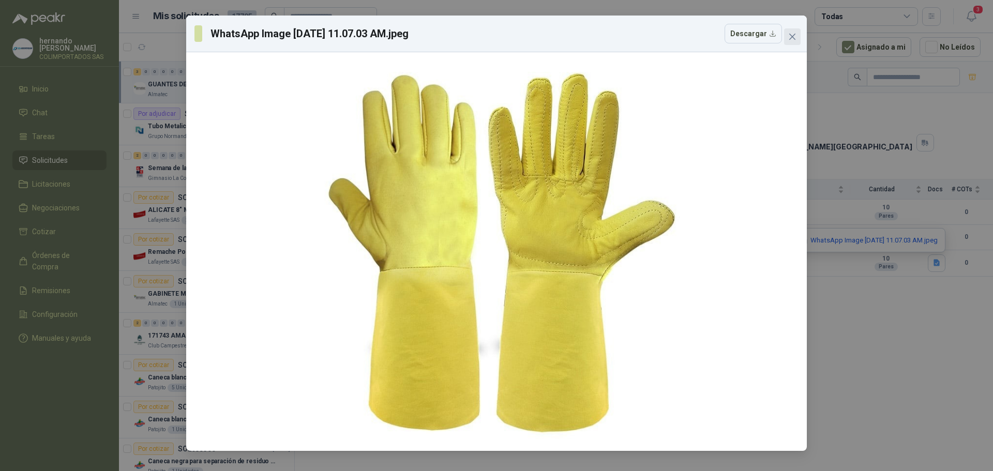
click at [793, 36] on icon "close" at bounding box center [792, 37] width 8 height 8
